Goal: Task Accomplishment & Management: Manage account settings

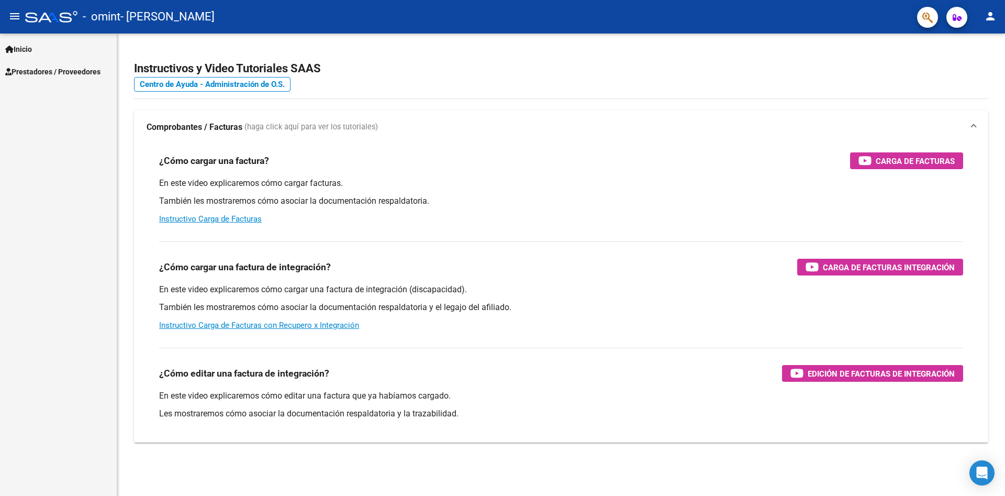
click at [33, 62] on link "Prestadores / Proveedores" at bounding box center [58, 71] width 117 height 23
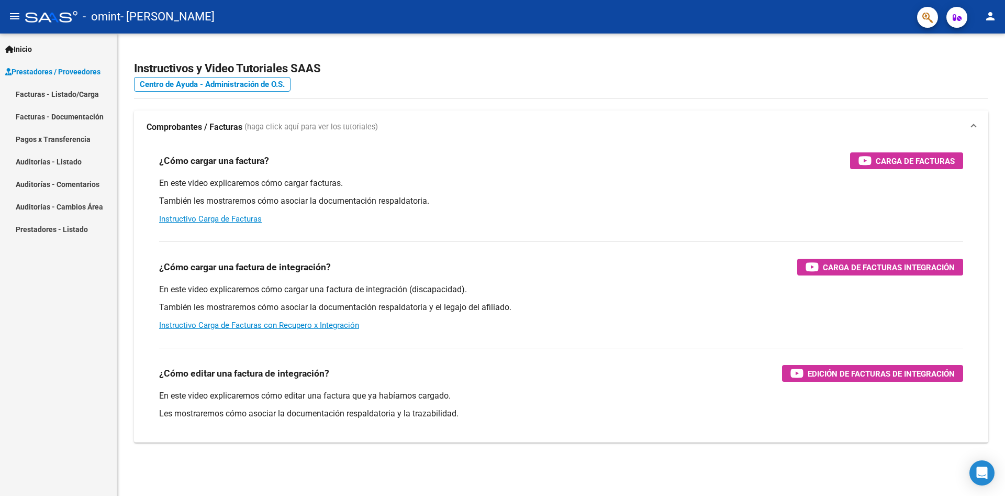
click at [60, 90] on link "Facturas - Listado/Carga" at bounding box center [58, 94] width 117 height 23
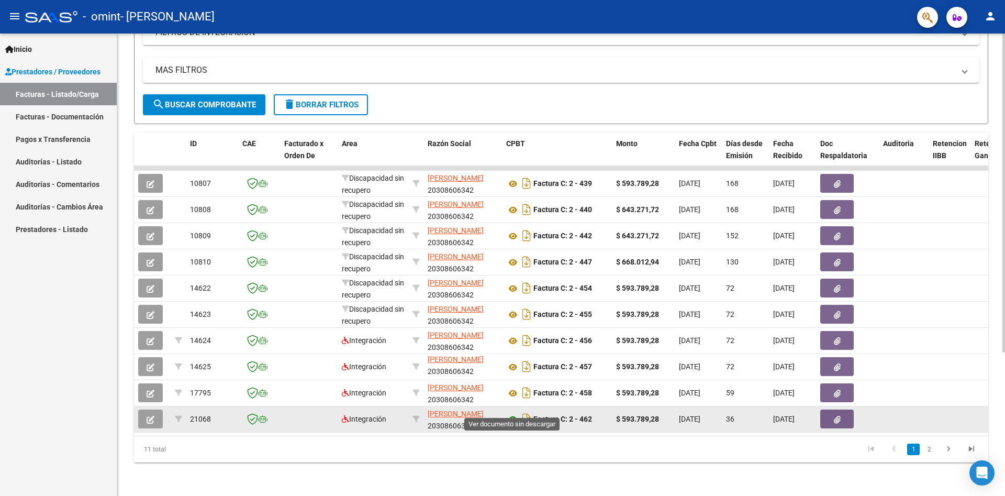
click at [516, 413] on icon at bounding box center [513, 419] width 14 height 13
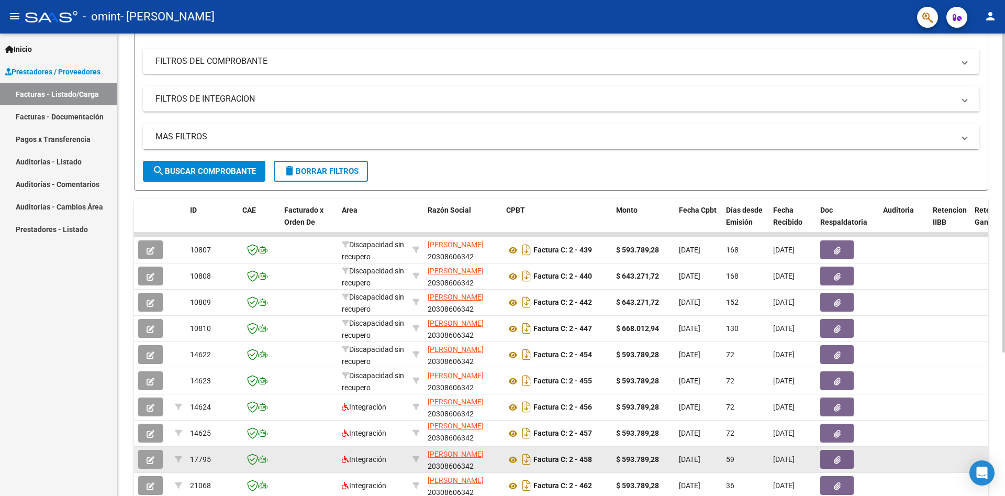
scroll to position [208, 0]
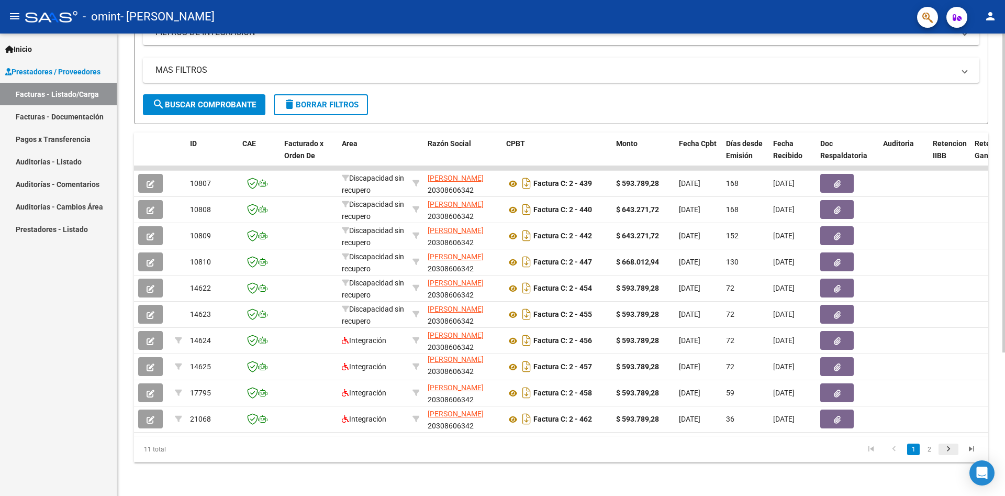
click at [955, 453] on icon "go to next page" at bounding box center [949, 450] width 14 height 13
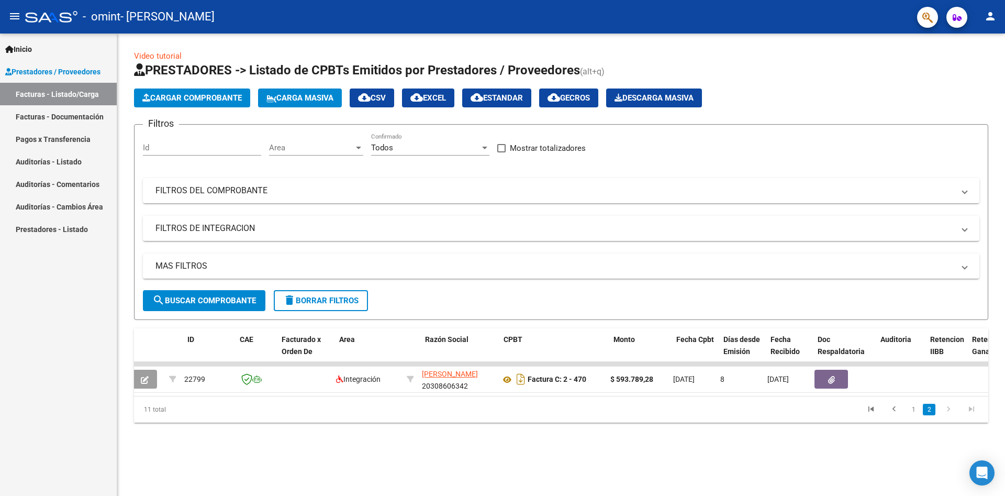
scroll to position [0, 0]
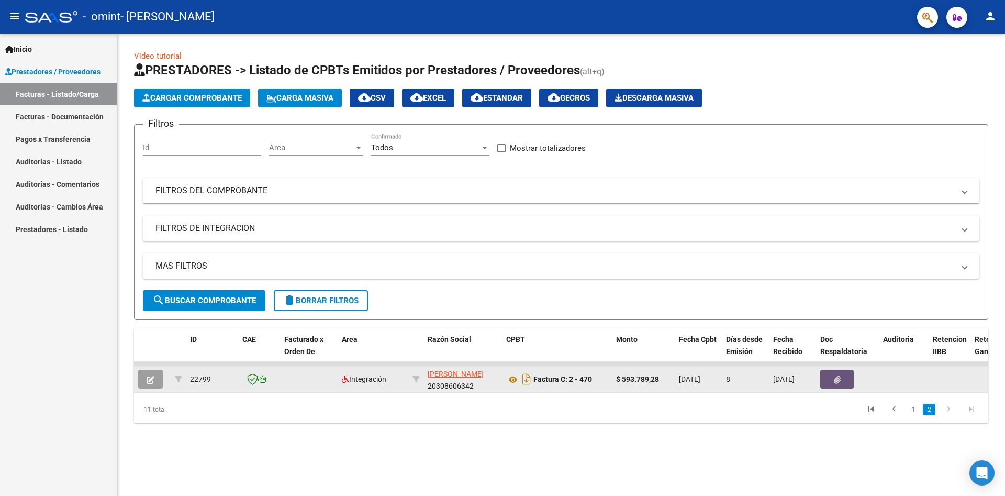
click at [834, 379] on icon "button" at bounding box center [837, 380] width 7 height 8
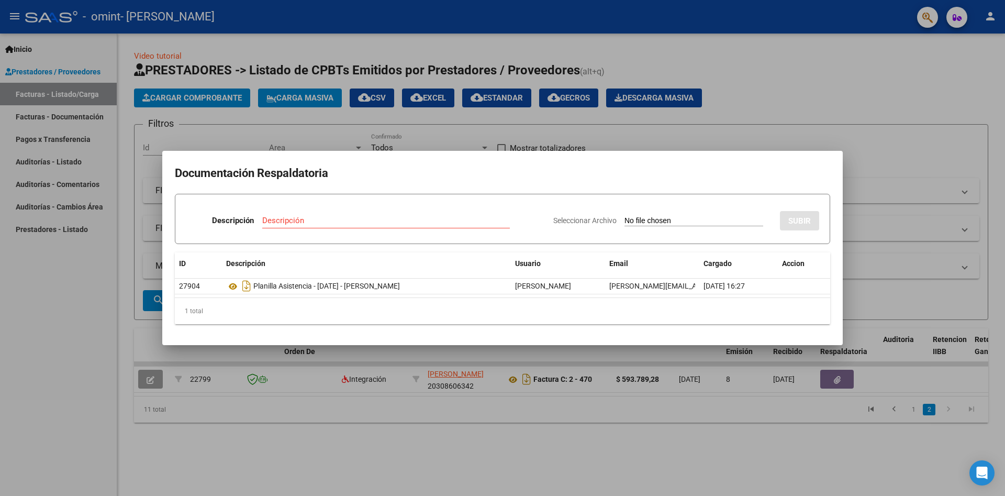
click at [738, 136] on div at bounding box center [502, 248] width 1005 height 496
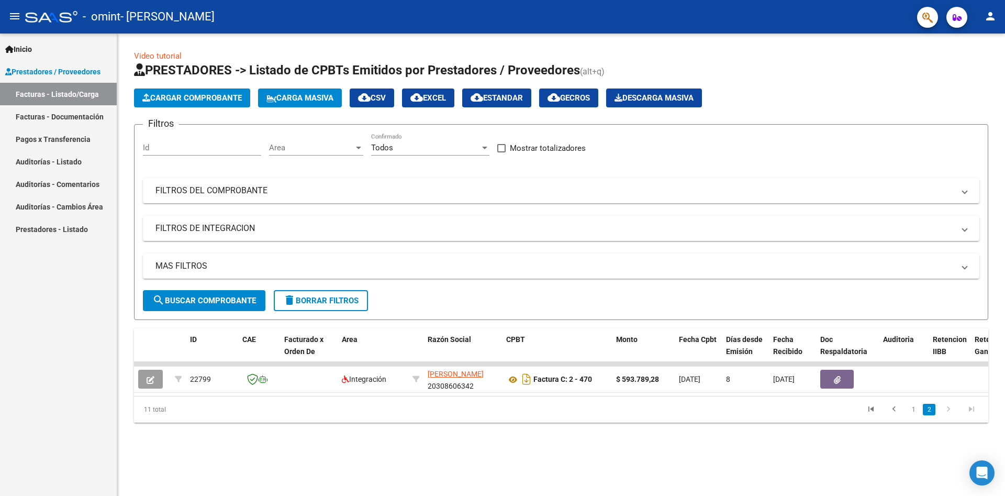
drag, startPoint x: 43, startPoint y: 58, endPoint x: 47, endPoint y: 63, distance: 5.7
click at [44, 59] on link "Inicio" at bounding box center [58, 49] width 117 height 23
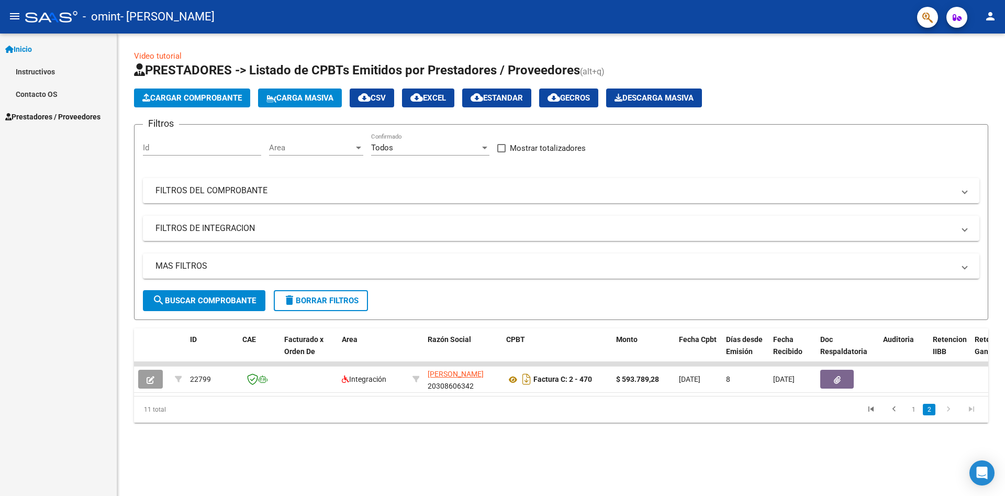
click at [47, 116] on span "Prestadores / Proveedores" at bounding box center [52, 117] width 95 height 12
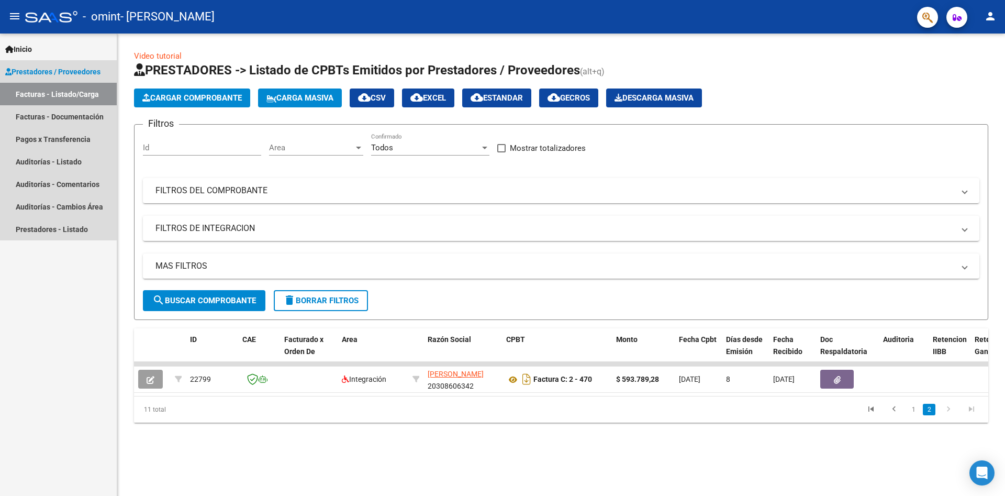
click at [53, 97] on link "Facturas - Listado/Carga" at bounding box center [58, 94] width 117 height 23
click at [59, 68] on span "Prestadores / Proveedores" at bounding box center [52, 72] width 95 height 12
